Goal: Task Accomplishment & Management: Complete application form

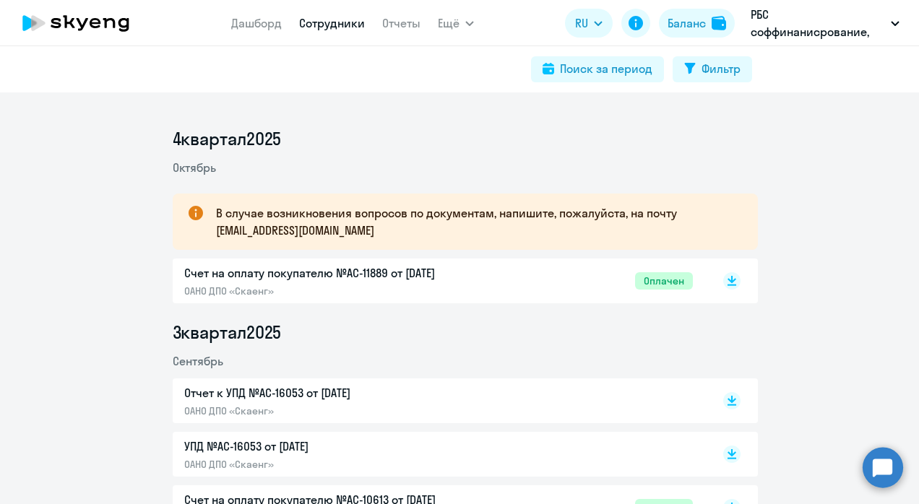
click at [331, 25] on link "Сотрудники" at bounding box center [332, 23] width 66 height 14
select select "30"
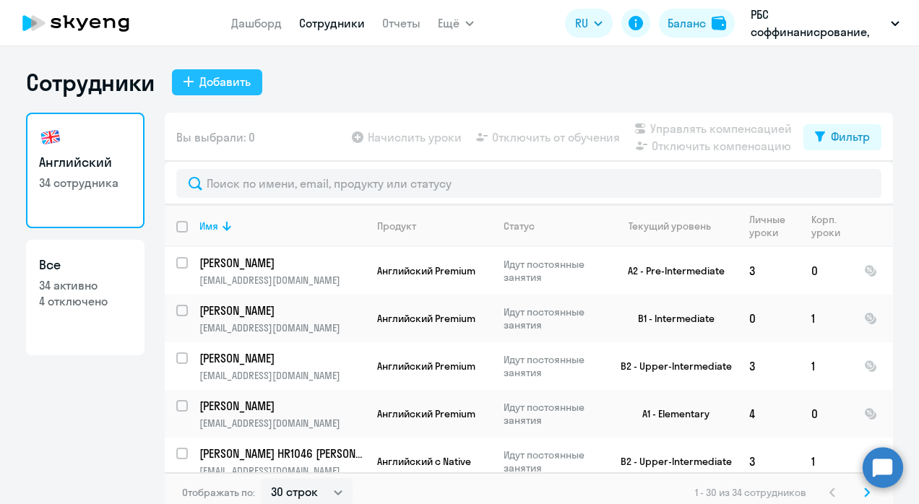
click at [226, 87] on div "Добавить" at bounding box center [224, 81] width 51 height 17
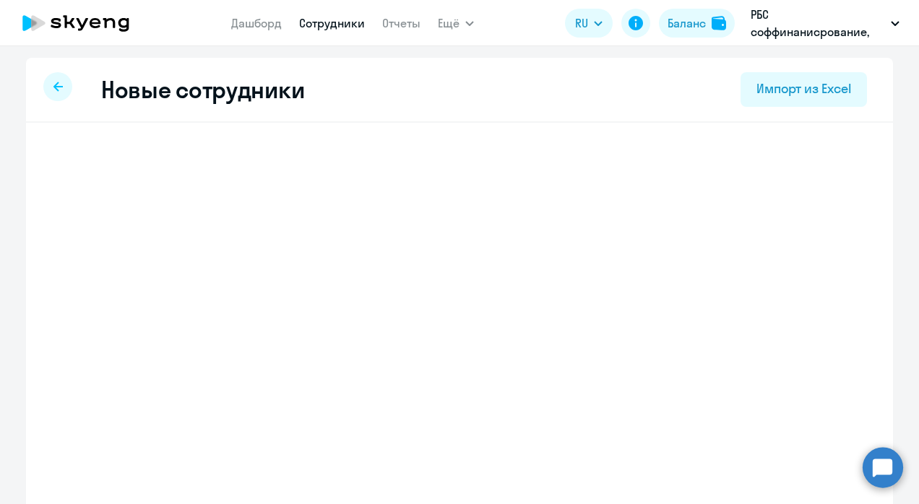
select select "english_adult_not_native_speaker"
select select "3"
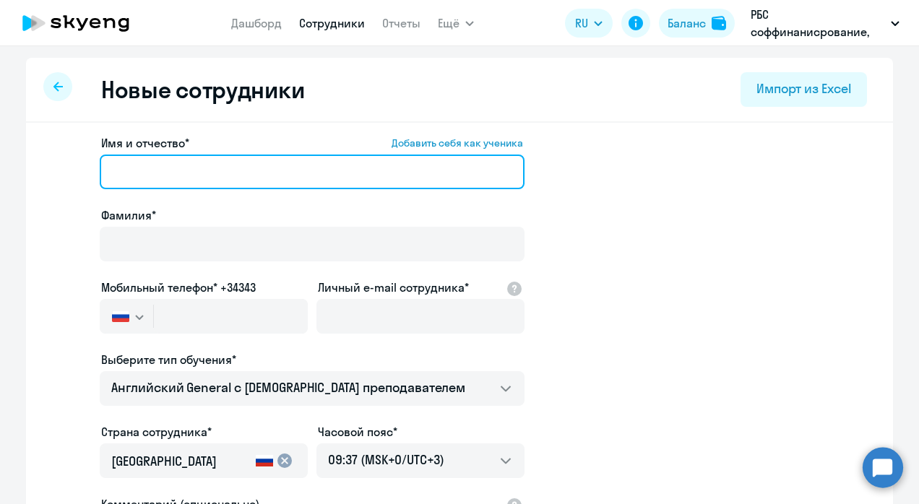
click at [210, 181] on input "Имя и отчество* Добавить себя как ученика" at bounding box center [312, 172] width 425 height 35
type input "V"
type input "[PERSON_NAME]"
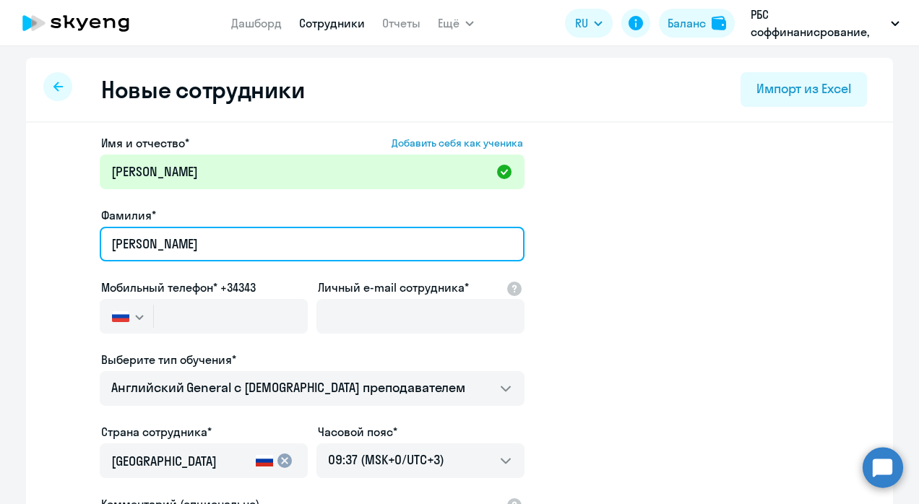
type input "[PERSON_NAME]"
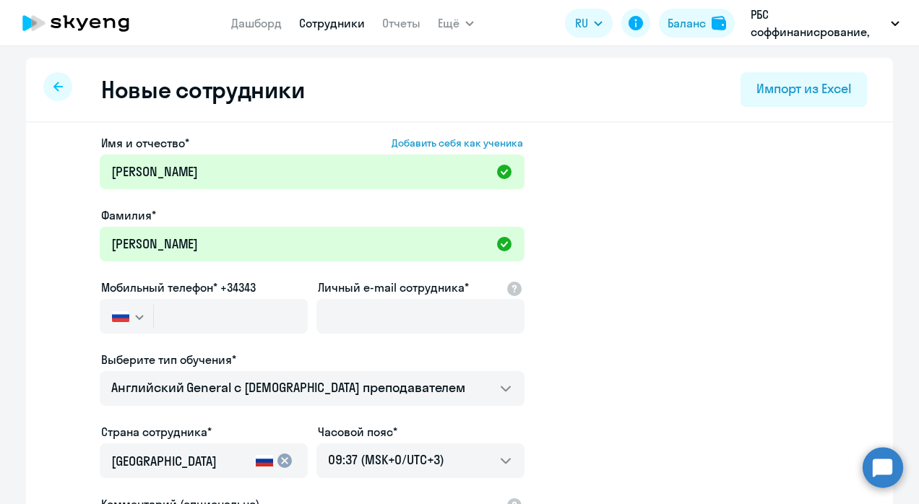
click at [882, 238] on div "Имя и отчество* Добавить себя как ученика [PERSON_NAME]* [PERSON_NAME] телефон*…" at bounding box center [459, 440] width 867 height 635
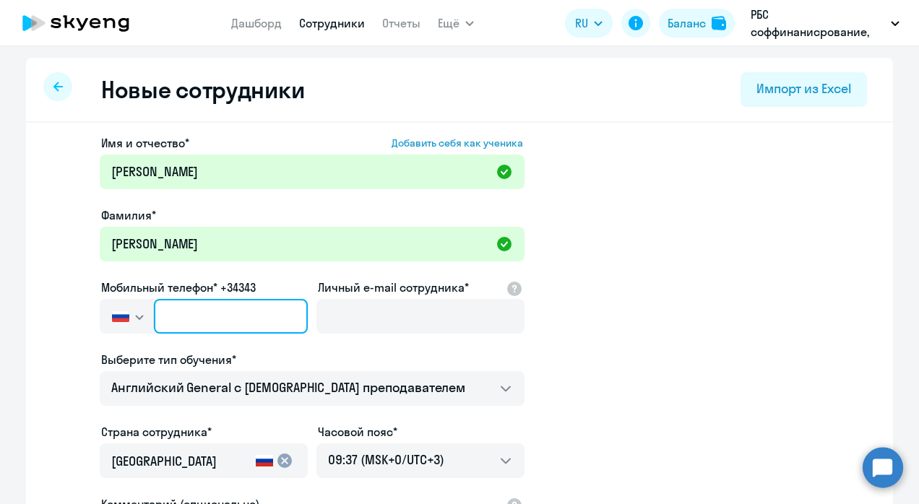
click at [198, 314] on input "text" at bounding box center [231, 316] width 154 height 35
paste input "[PHONE_NUMBER]"
type input "[PHONE_NUMBER]"
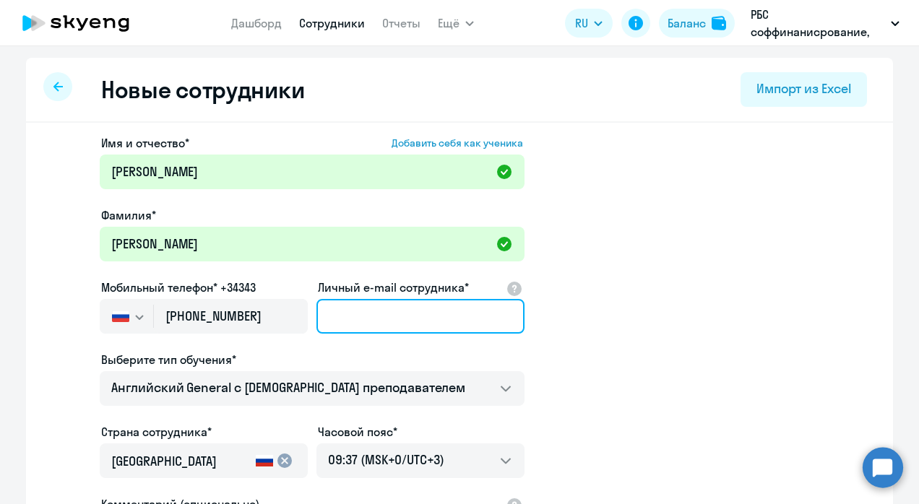
click at [376, 319] on input "Личный e-mail сотрудника*" at bounding box center [421, 316] width 208 height 35
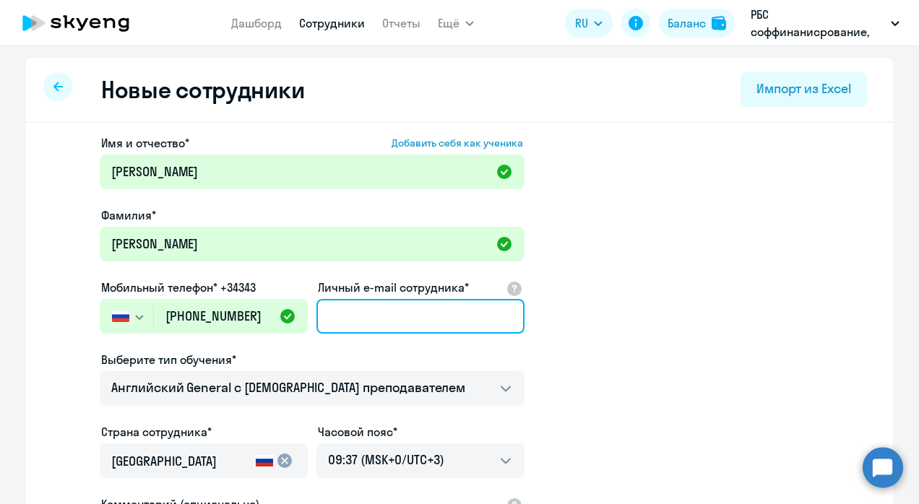
paste input "[PHONE_NUMBER] [EMAIL_ADDRESS][DOMAIN_NAME]"
drag, startPoint x: 388, startPoint y: 316, endPoint x: 253, endPoint y: 322, distance: 135.3
click at [253, 322] on div "Имя и отчество* Добавить себя как ученика [PERSON_NAME]* [PERSON_NAME] телефон*…" at bounding box center [312, 391] width 425 height 515
type input "[EMAIL_ADDRESS][DOMAIN_NAME]"
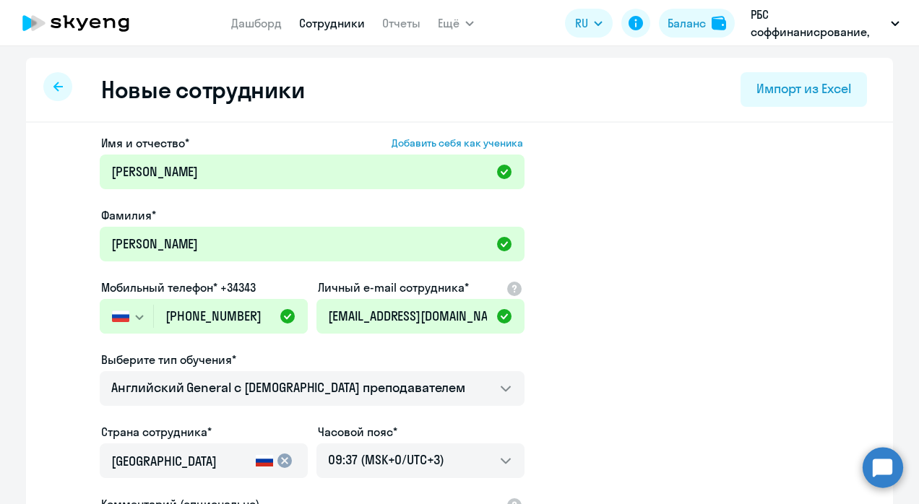
click at [695, 304] on app-new-student-form "Имя и отчество* Добавить себя как ученика [PERSON_NAME]* [PERSON_NAME] телефон*…" at bounding box center [459, 391] width 821 height 515
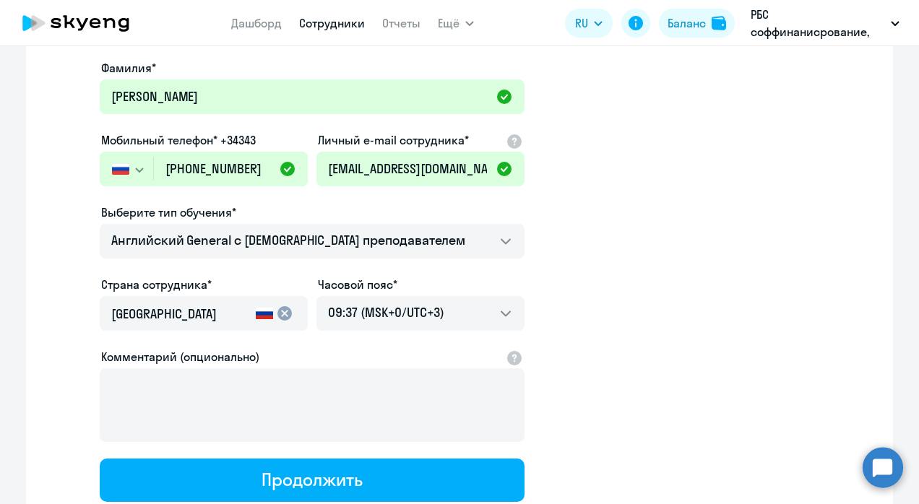
scroll to position [147, 0]
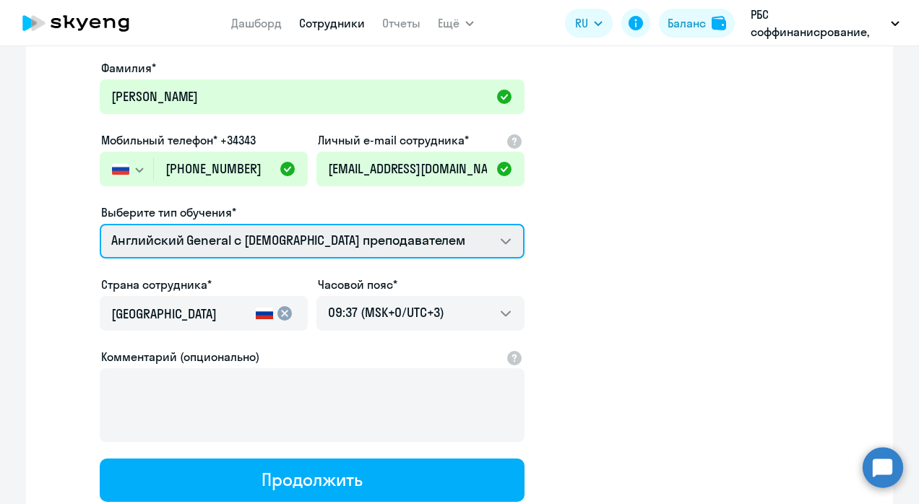
click at [341, 242] on select "Английский General с [DEMOGRAPHIC_DATA] преподавателем Английский General с [DE…" at bounding box center [312, 241] width 425 height 35
select select "english_adult_not_native_speaker_premium"
click at [100, 224] on select "Английский General с [DEMOGRAPHIC_DATA] преподавателем Английский General с [DE…" at bounding box center [312, 241] width 425 height 35
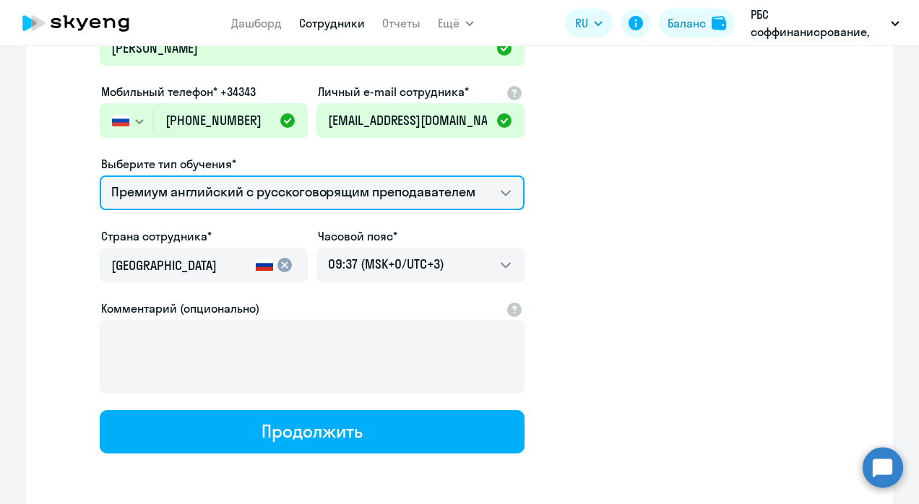
scroll to position [197, 0]
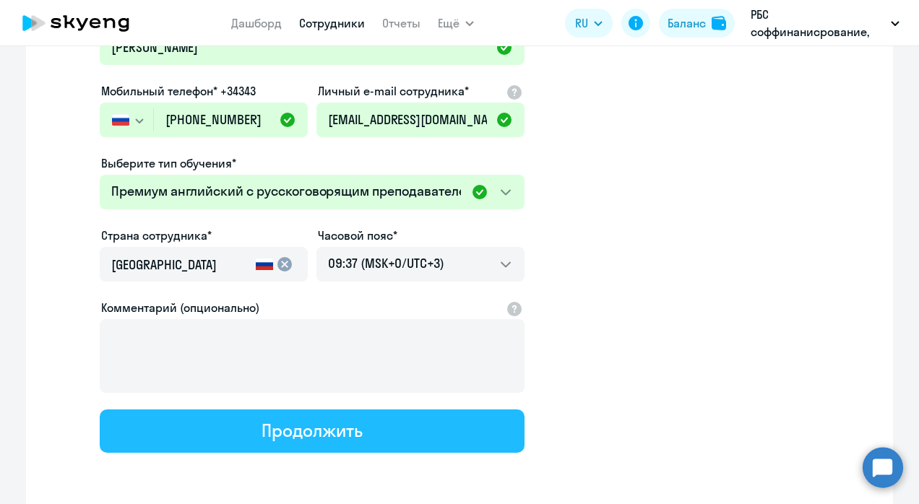
click at [358, 429] on button "Продолжить" at bounding box center [312, 431] width 425 height 43
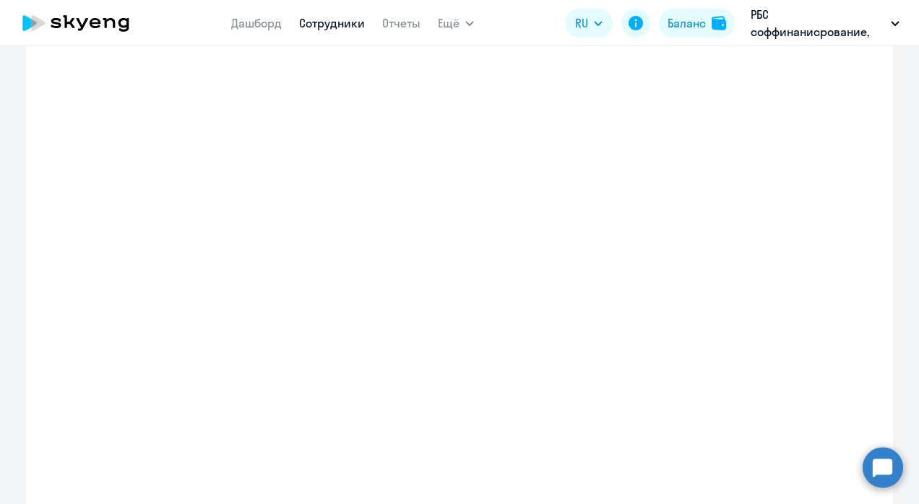
select select "english_adult_not_native_speaker_premium"
select select "3"
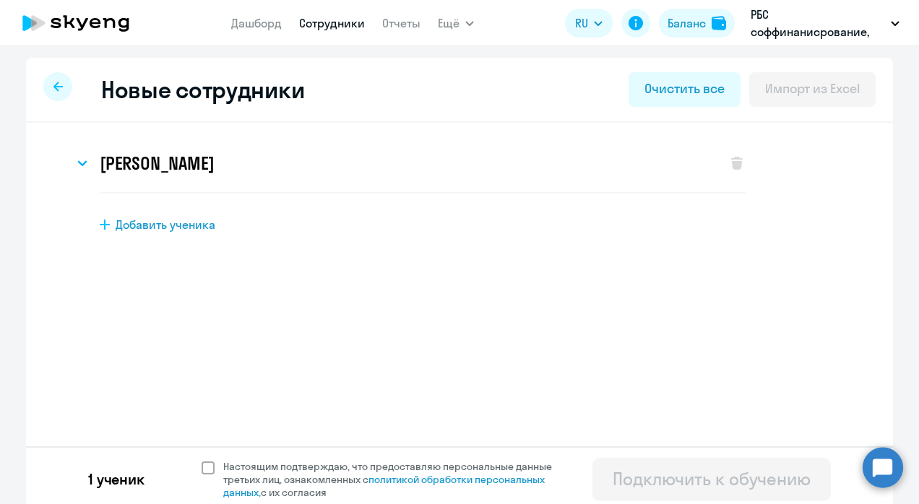
click at [203, 468] on span at bounding box center [208, 468] width 13 height 13
click at [202, 460] on input "Настоящим подтверждаю, что предоставляю персональные данные третьих лиц, ознако…" at bounding box center [201, 460] width 1 height 1
checkbox input "true"
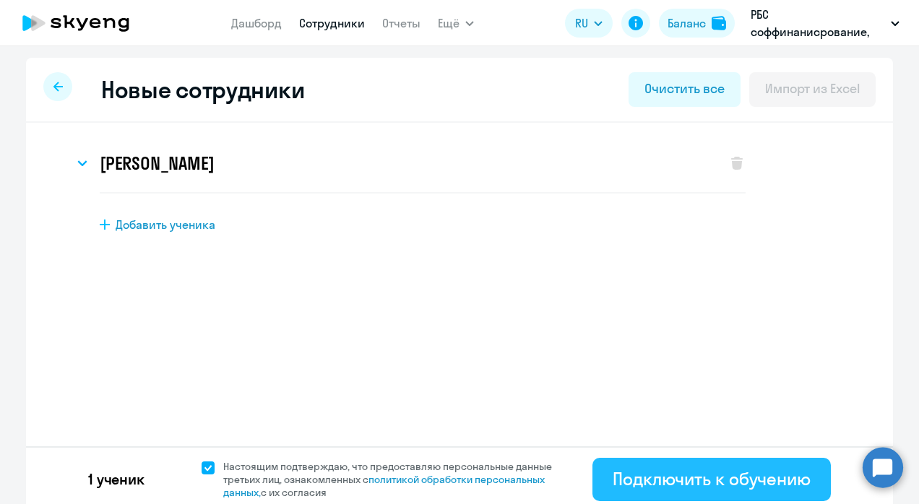
click at [720, 476] on div "Подключить к обучению" at bounding box center [712, 479] width 198 height 23
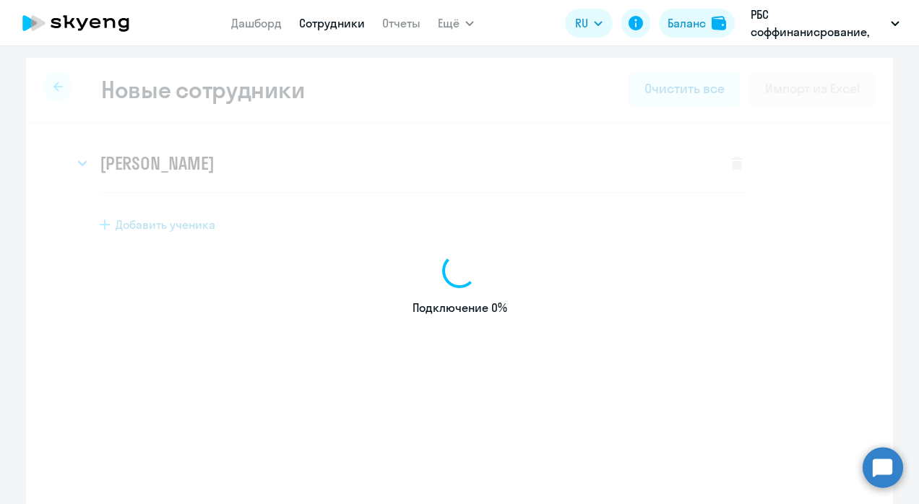
select select "english_adult_not_native_speaker"
select select "3"
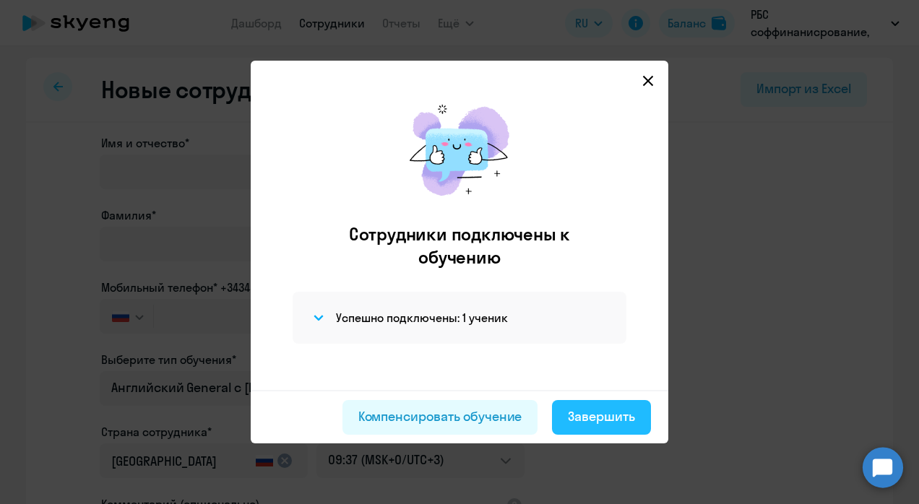
click at [582, 426] on div "Завершить" at bounding box center [601, 417] width 67 height 19
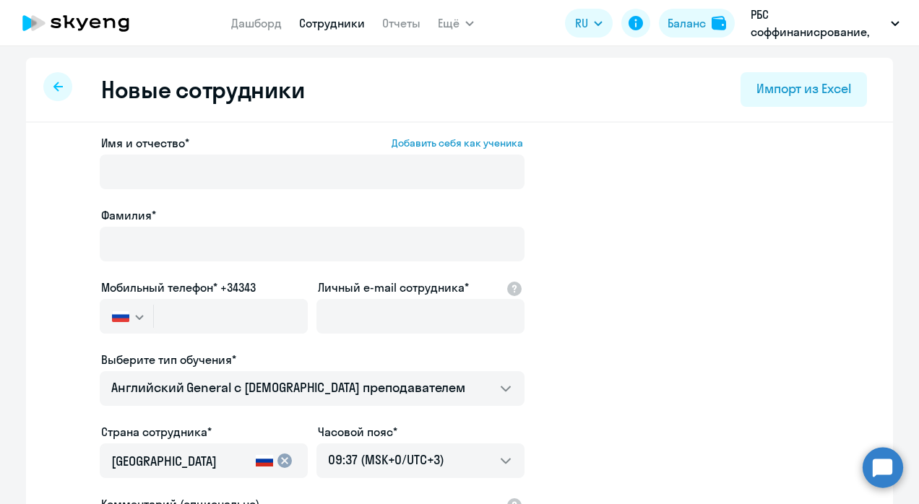
select select "30"
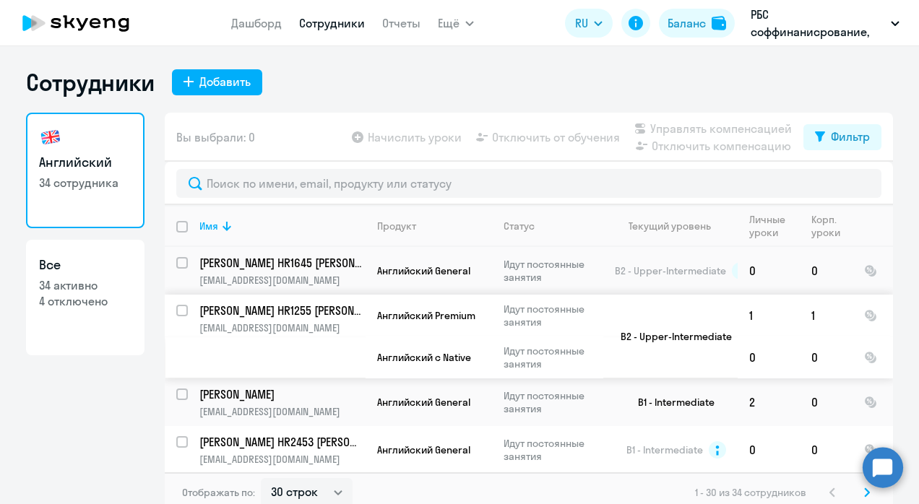
scroll to position [1307, 0]
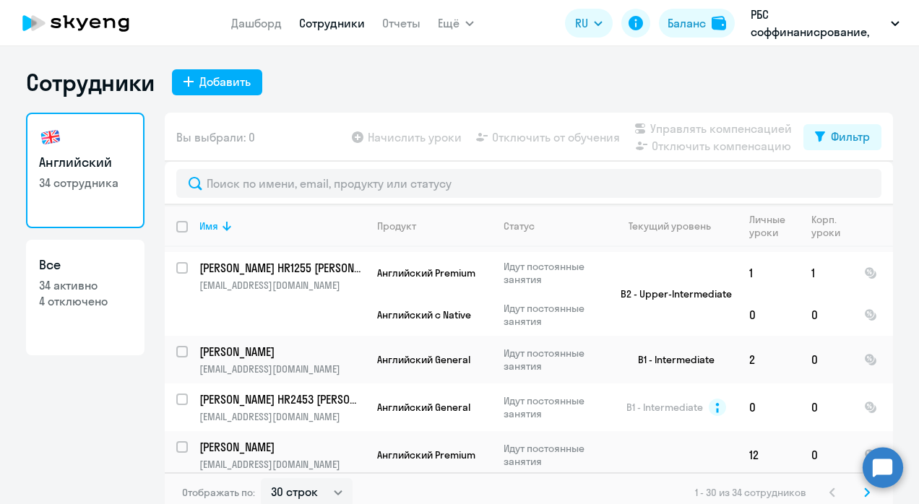
click at [69, 301] on p "4 отключено" at bounding box center [85, 301] width 93 height 16
select select "30"
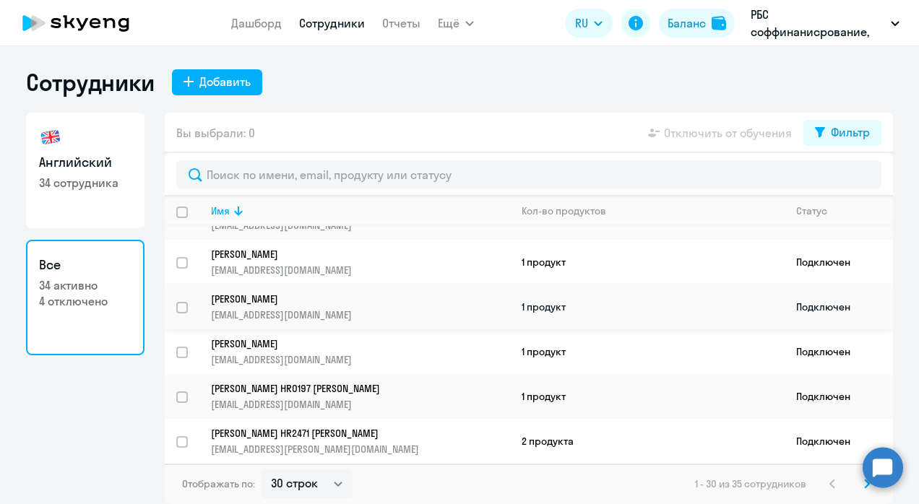
scroll to position [436, 0]
click at [327, 295] on p "[PERSON_NAME]" at bounding box center [350, 297] width 279 height 13
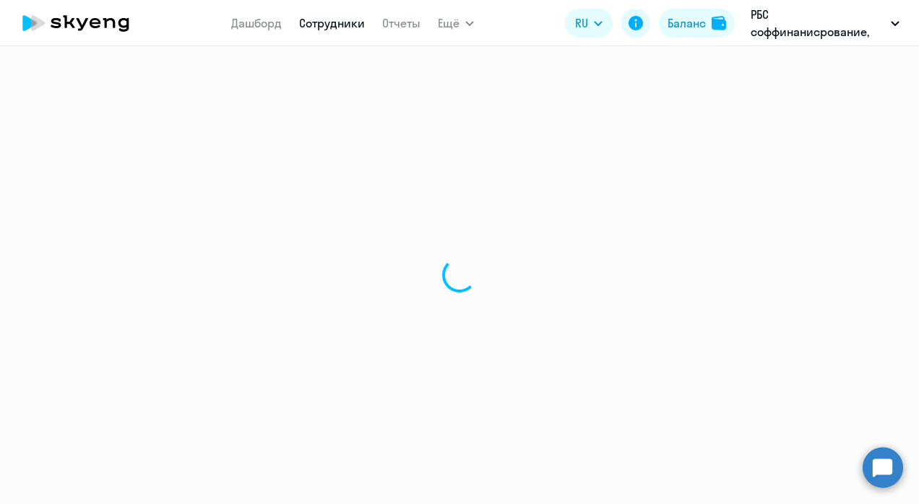
select select "english"
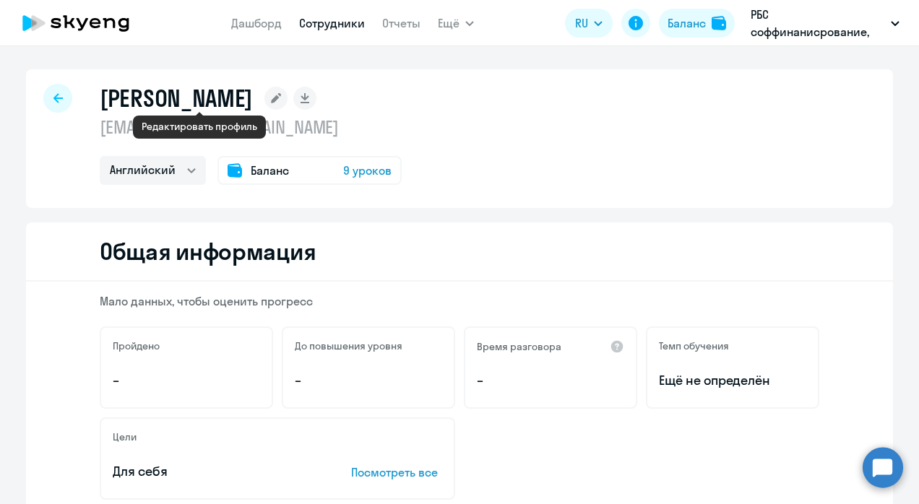
click at [265, 94] on rect at bounding box center [276, 98] width 23 height 23
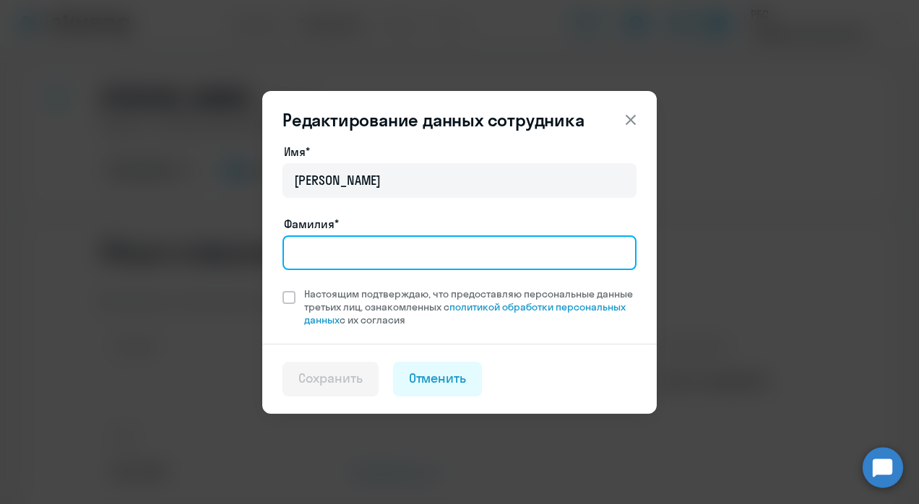
click at [322, 259] on input "Фамилия*" at bounding box center [460, 253] width 354 height 35
type input "[PERSON_NAME]"
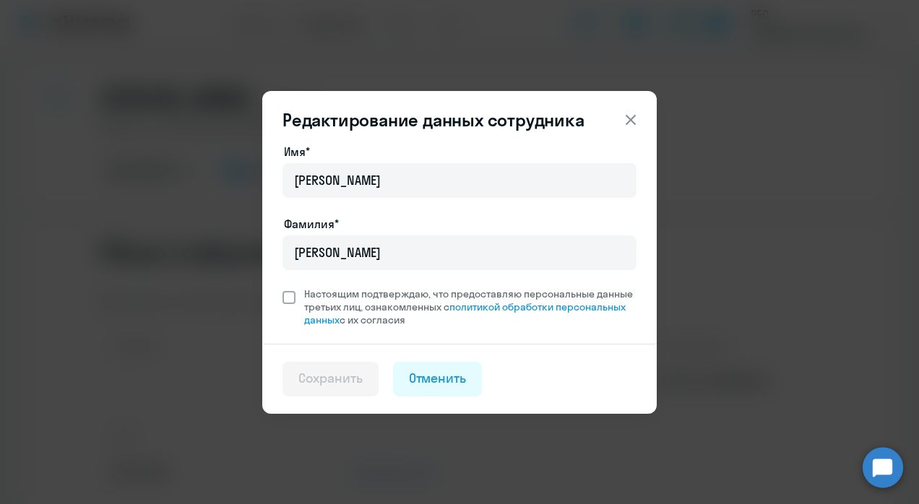
click at [283, 293] on span at bounding box center [289, 297] width 13 height 13
click at [283, 288] on input "Настоящим подтверждаю, что предоставляю персональные данные третьих лиц, ознако…" at bounding box center [282, 287] width 1 height 1
checkbox input "true"
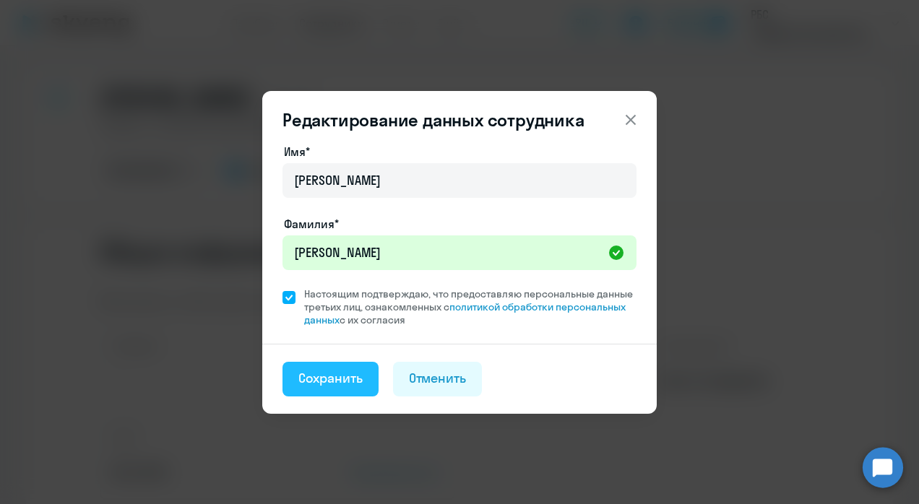
click at [320, 381] on div "Сохранить" at bounding box center [330, 378] width 64 height 19
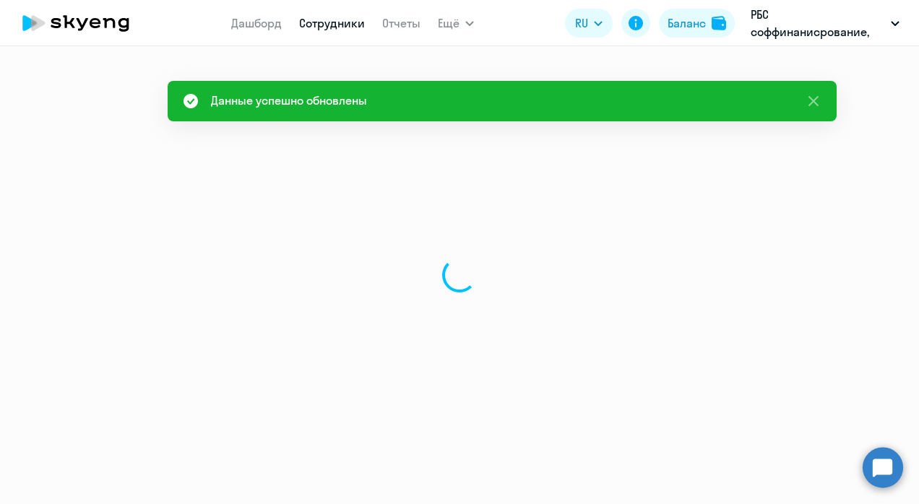
select select "english"
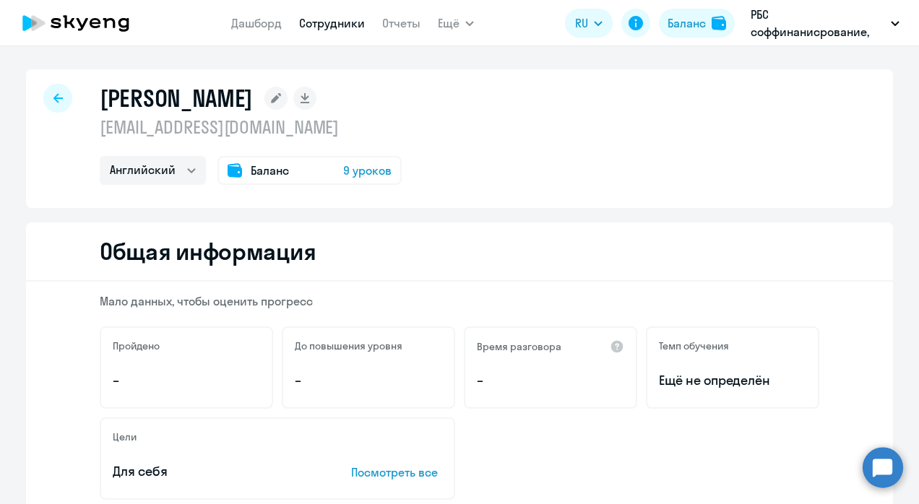
scroll to position [7, 0]
